Goal: Information Seeking & Learning: Find specific fact

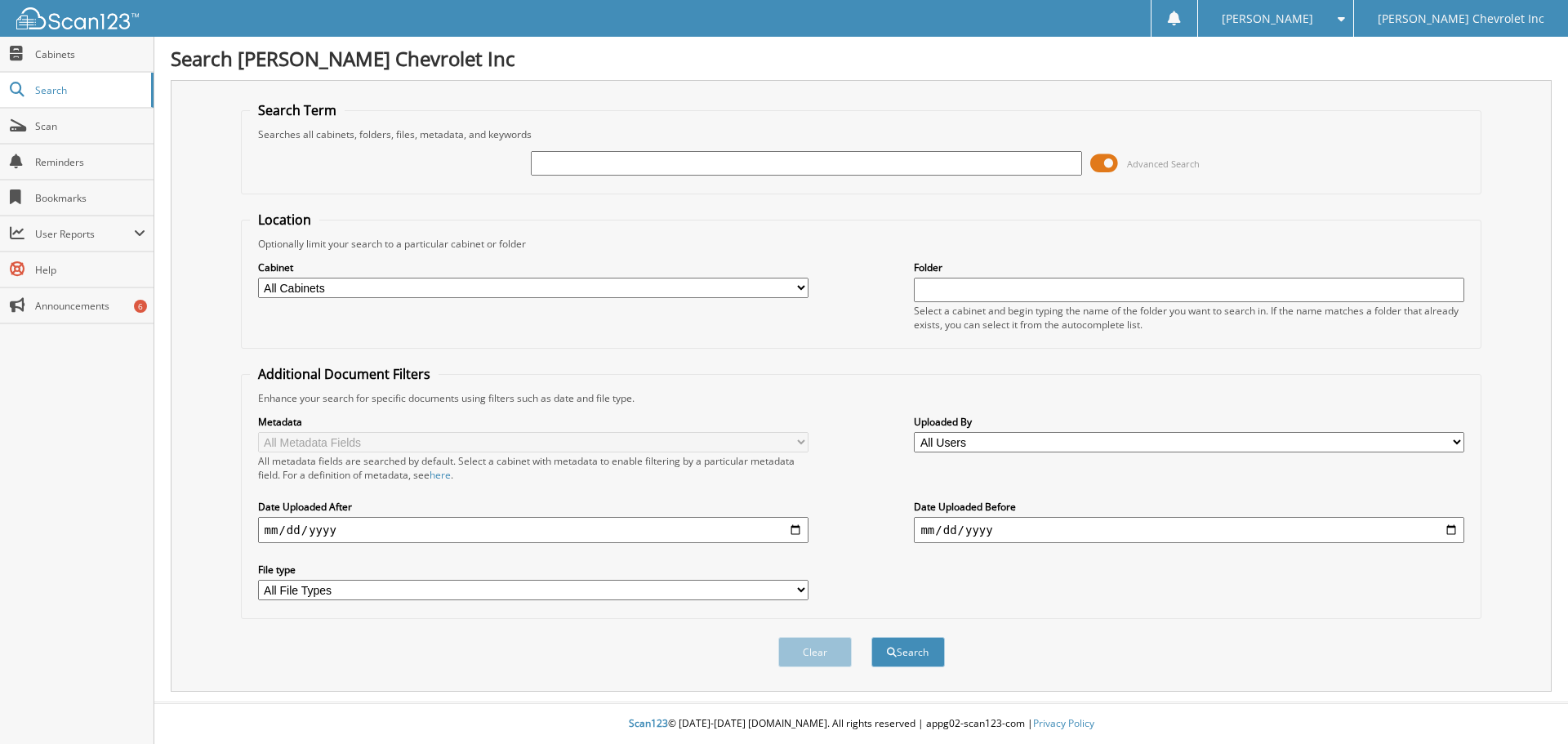
click at [808, 152] on input "text" at bounding box center [806, 163] width 551 height 25
type input "uc190936a"
click at [871, 637] on button "Search" at bounding box center [908, 651] width 74 height 30
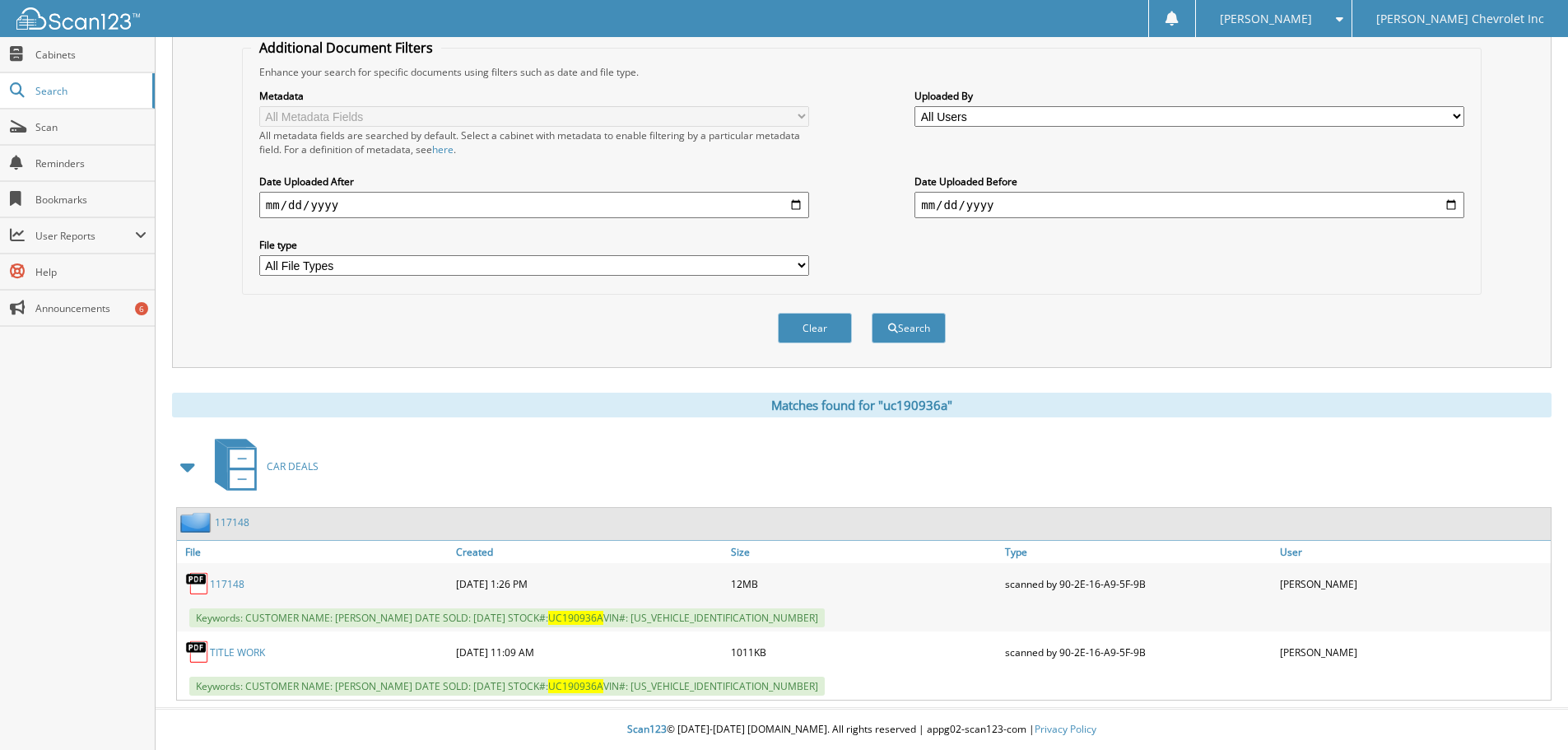
scroll to position [330, 0]
click at [236, 590] on div "117148" at bounding box center [314, 583] width 275 height 33
click at [233, 585] on link "117148" at bounding box center [227, 583] width 34 height 14
click at [228, 583] on link "117148" at bounding box center [227, 583] width 34 height 14
